Goal: Check status: Check status

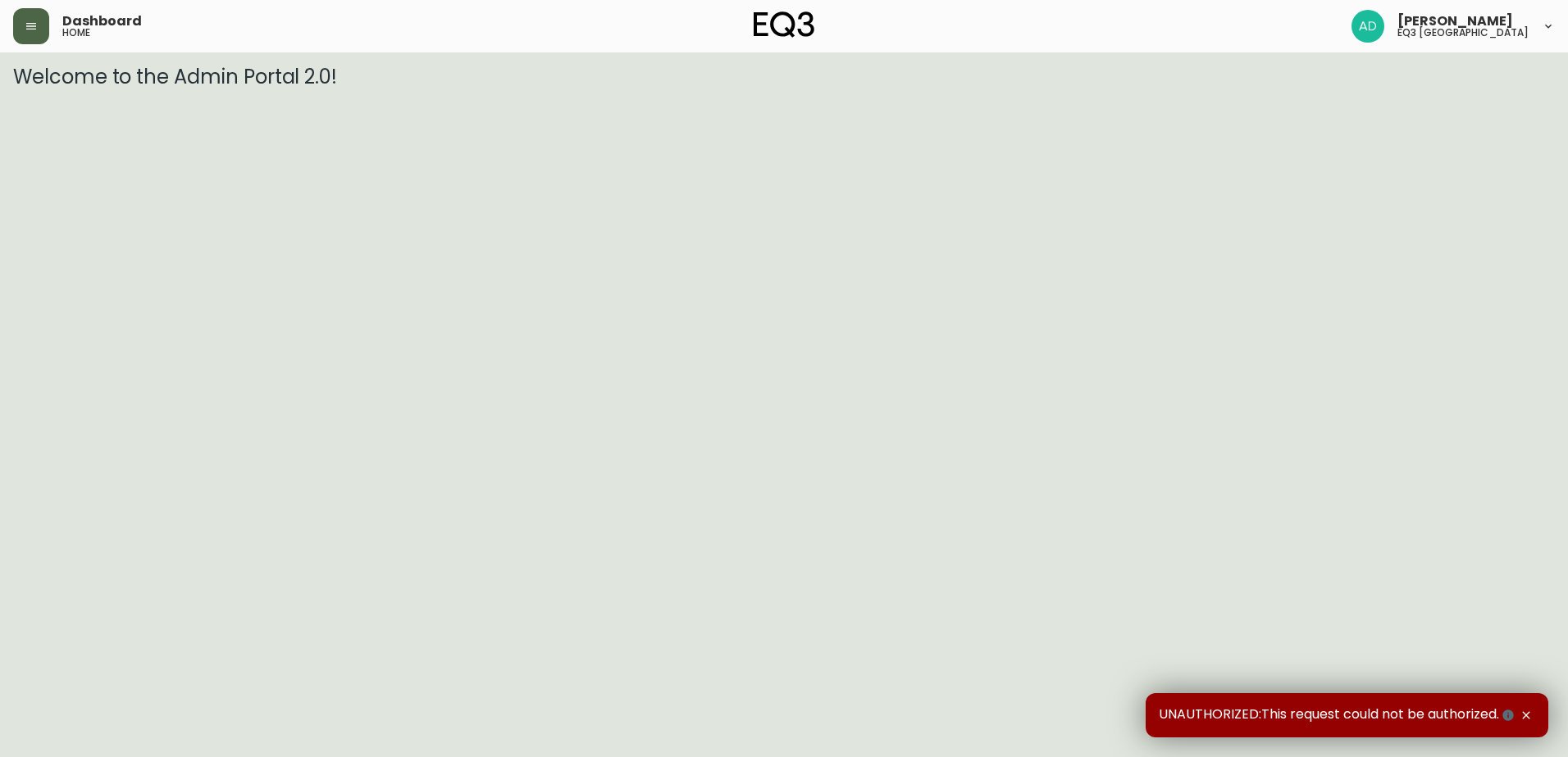
click at [35, 21] on icon "button" at bounding box center [31, 26] width 14 height 14
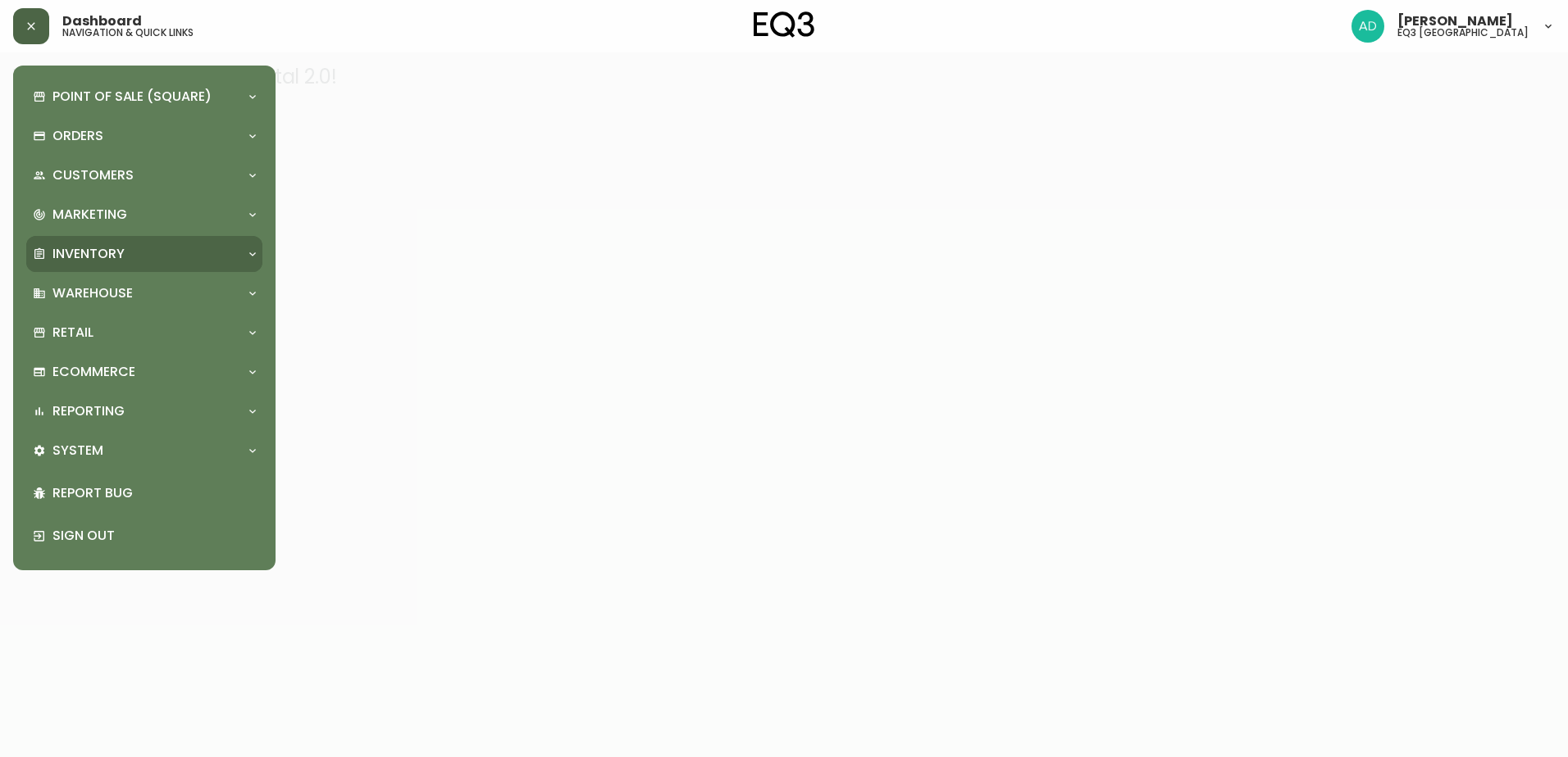
click at [77, 254] on p "Inventory" at bounding box center [89, 254] width 72 height 18
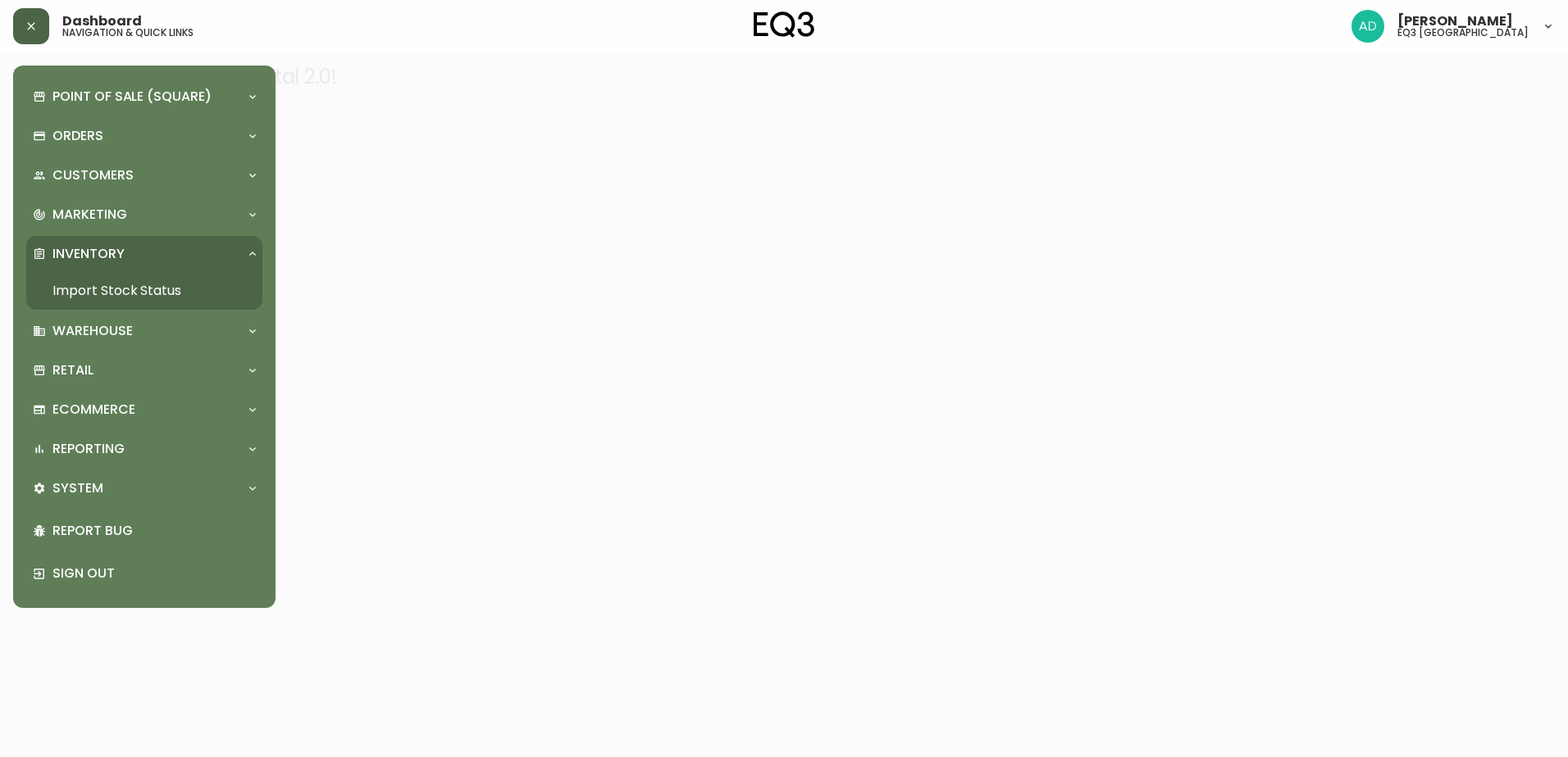
click at [119, 285] on link "Import Stock Status" at bounding box center [144, 291] width 236 height 38
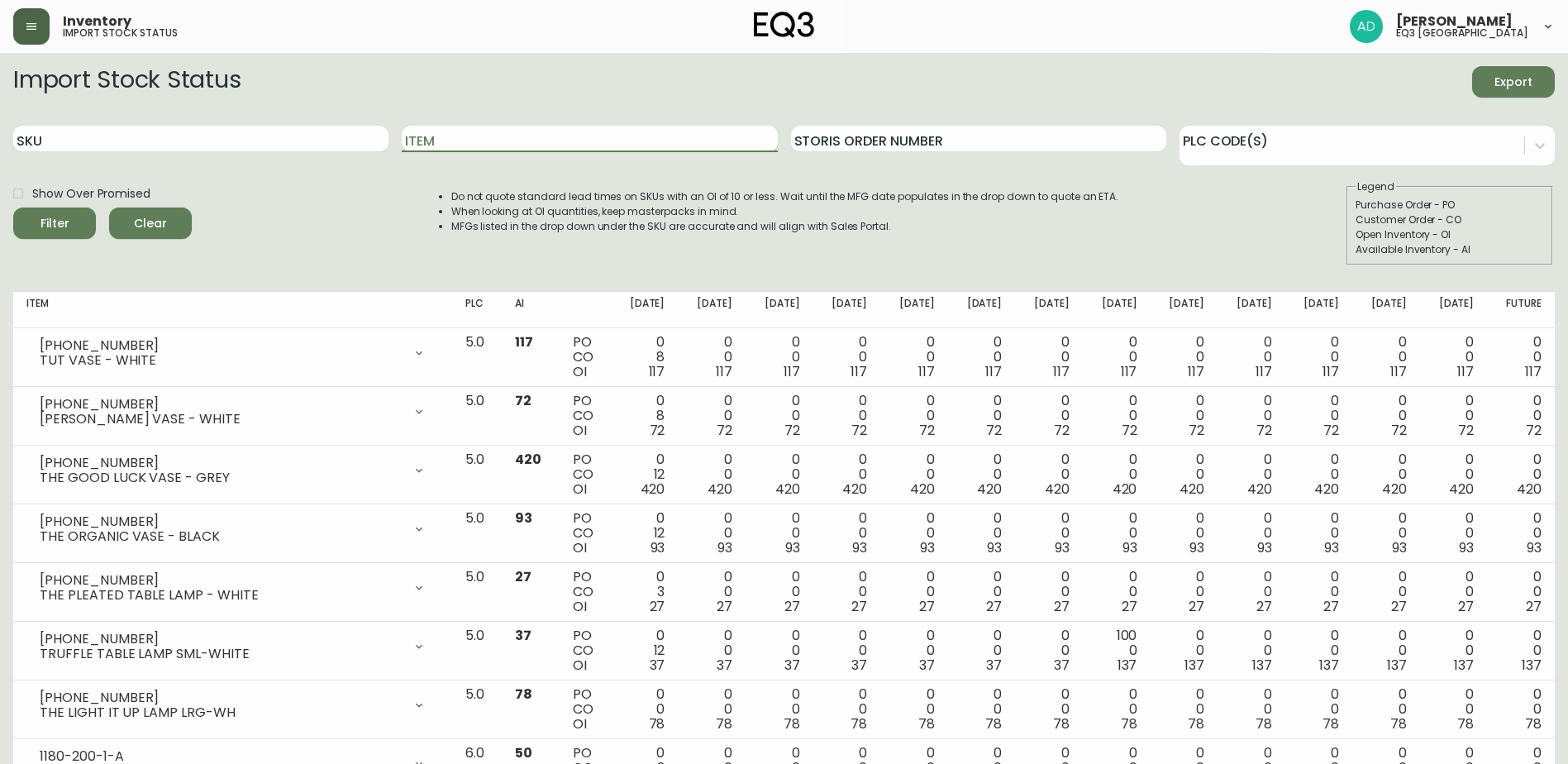
click at [435, 138] on input "Item" at bounding box center [589, 139] width 375 height 26
click at [14, 208] on button "Filter" at bounding box center [55, 223] width 83 height 31
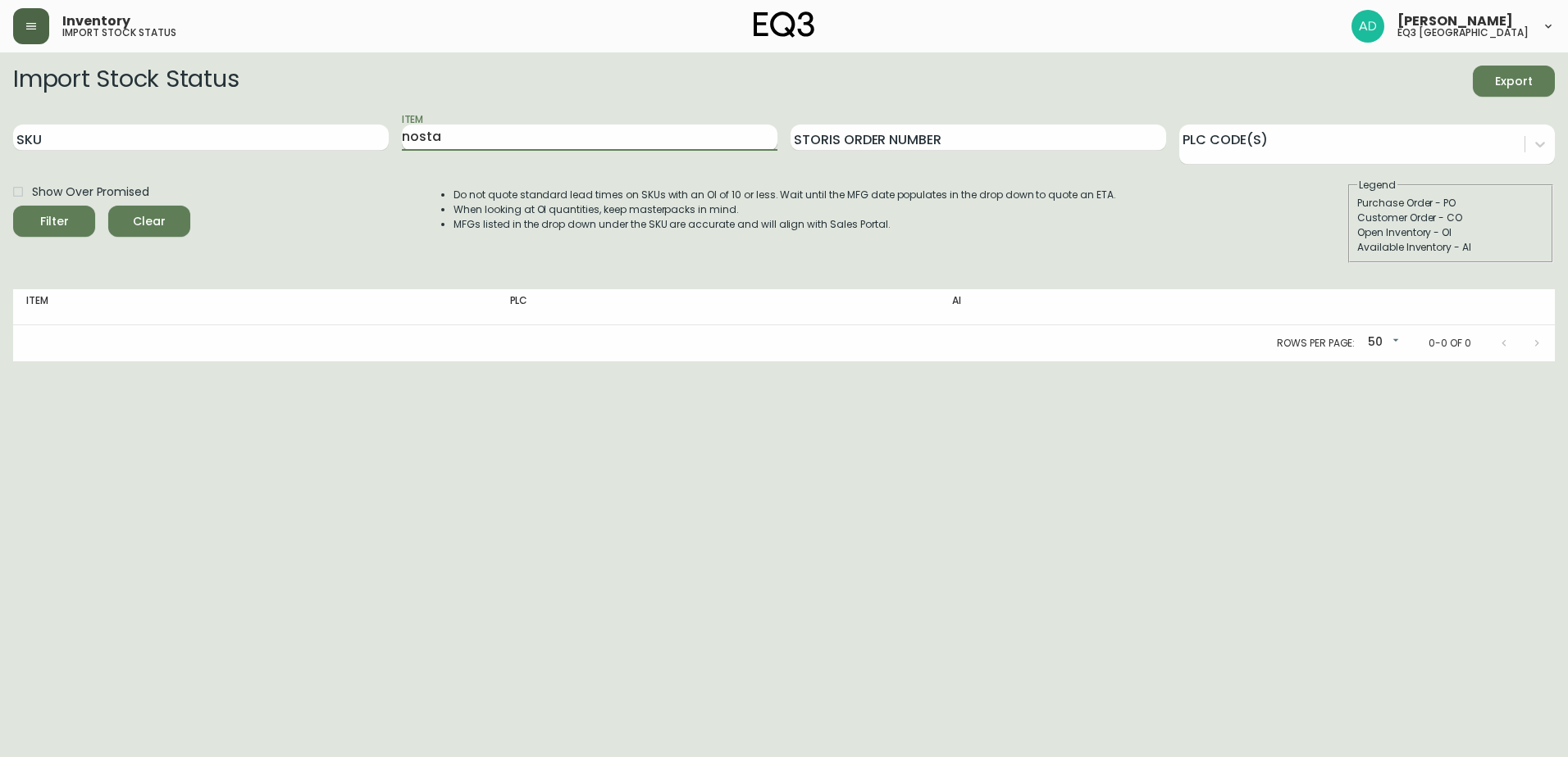
click at [14, 206] on button "Filter" at bounding box center [54, 221] width 82 height 31
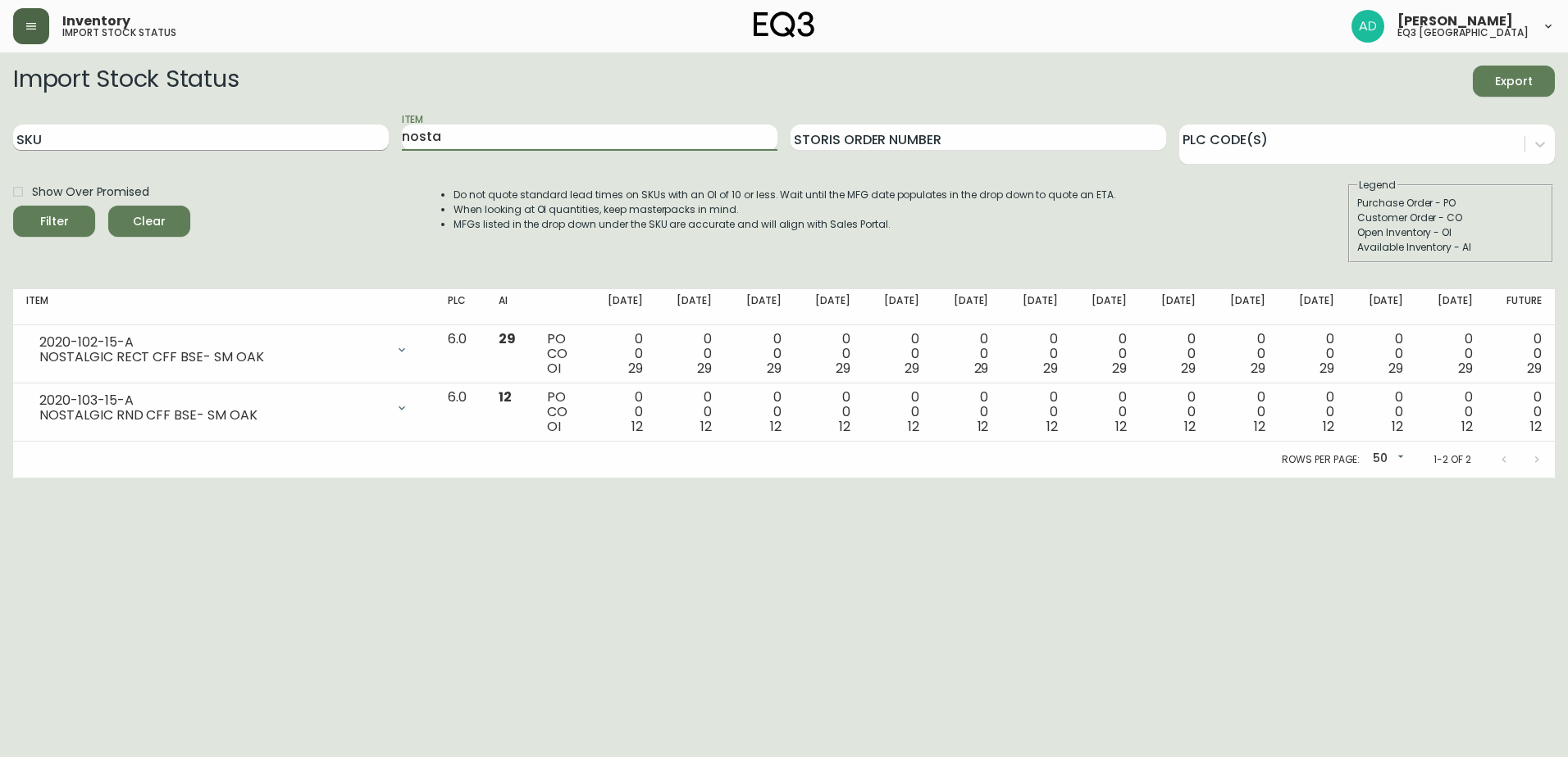
drag, startPoint x: 370, startPoint y: 130, endPoint x: 359, endPoint y: 134, distance: 11.7
click at [359, 134] on div "SKU Item nosta Storis Order Number PLC Code(s)" at bounding box center [784, 137] width 1542 height 53
type input "[DATE]"
click at [14, 206] on button "Filter" at bounding box center [54, 221] width 82 height 31
